Goal: Navigation & Orientation: Find specific page/section

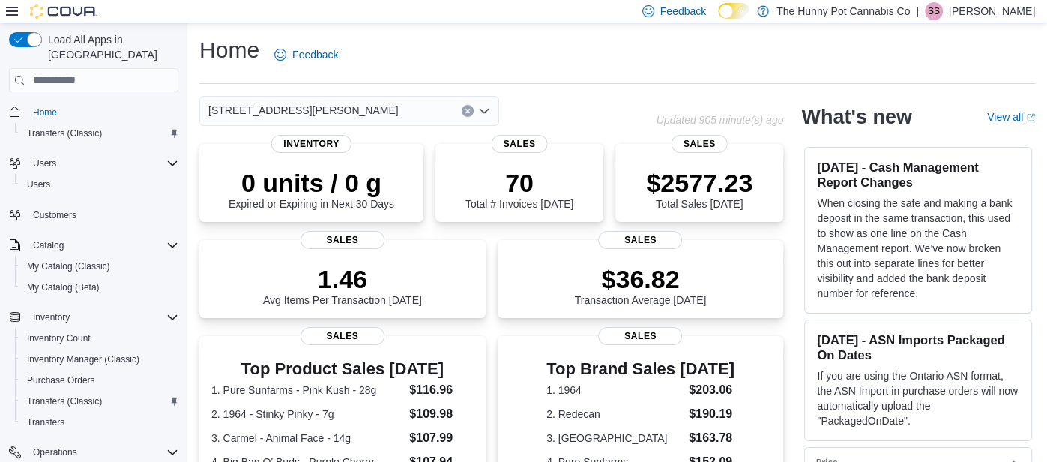
click at [980, 13] on p "[PERSON_NAME]" at bounding box center [992, 11] width 86 height 18
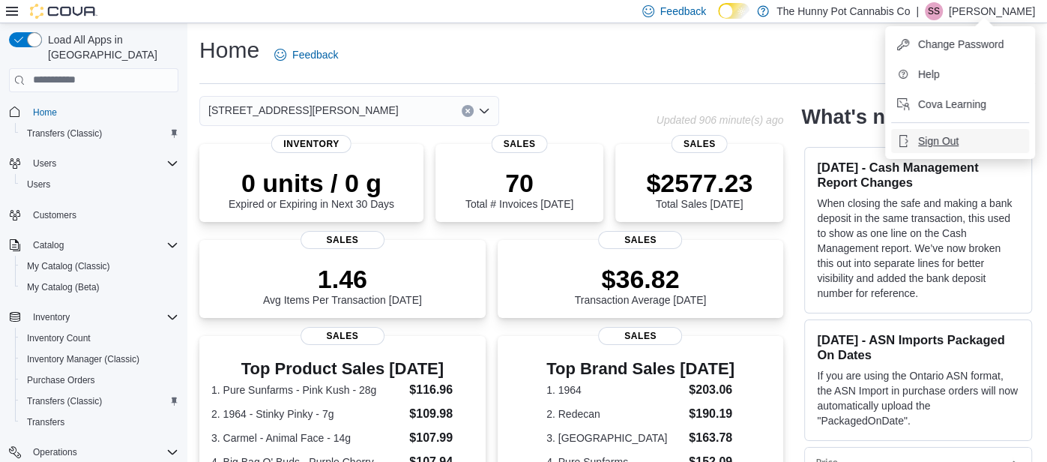
click at [969, 144] on button "Sign Out" at bounding box center [960, 141] width 138 height 24
